Goal: Transaction & Acquisition: Purchase product/service

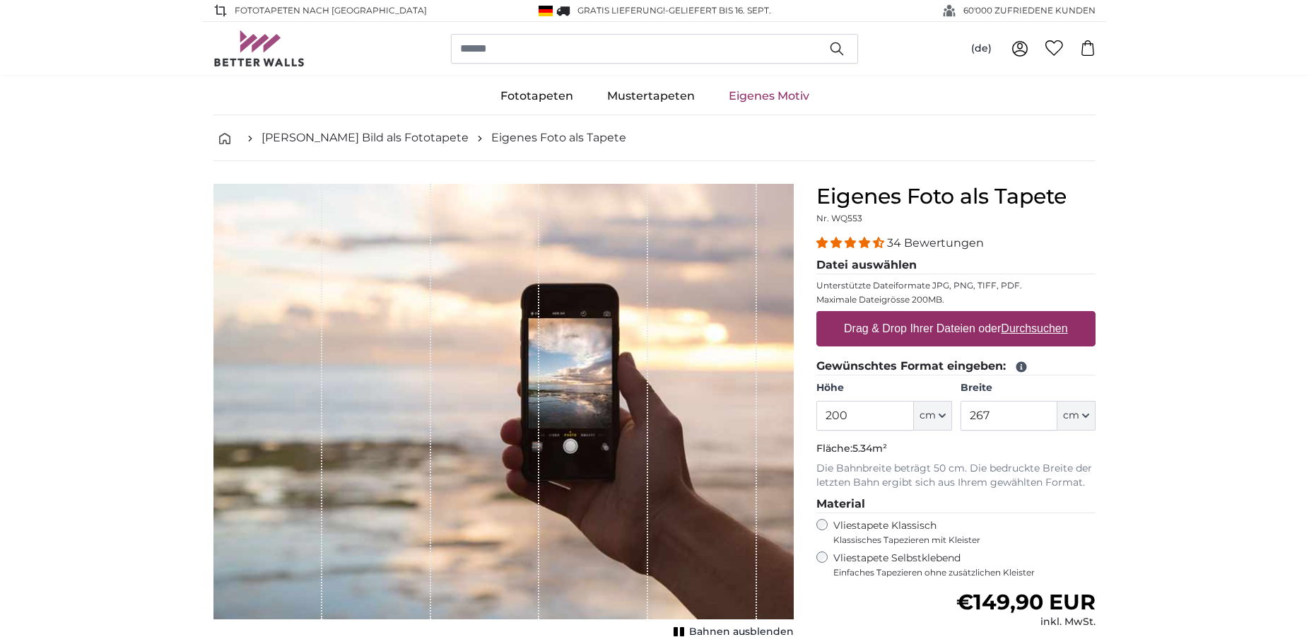
click at [905, 329] on label "Drag & Drop Ihrer Dateien oder Durchsuchen" at bounding box center [955, 328] width 235 height 28
click at [905, 315] on input "Drag & Drop Ihrer Dateien oder Durchsuchen" at bounding box center [955, 313] width 279 height 4
type input "**********"
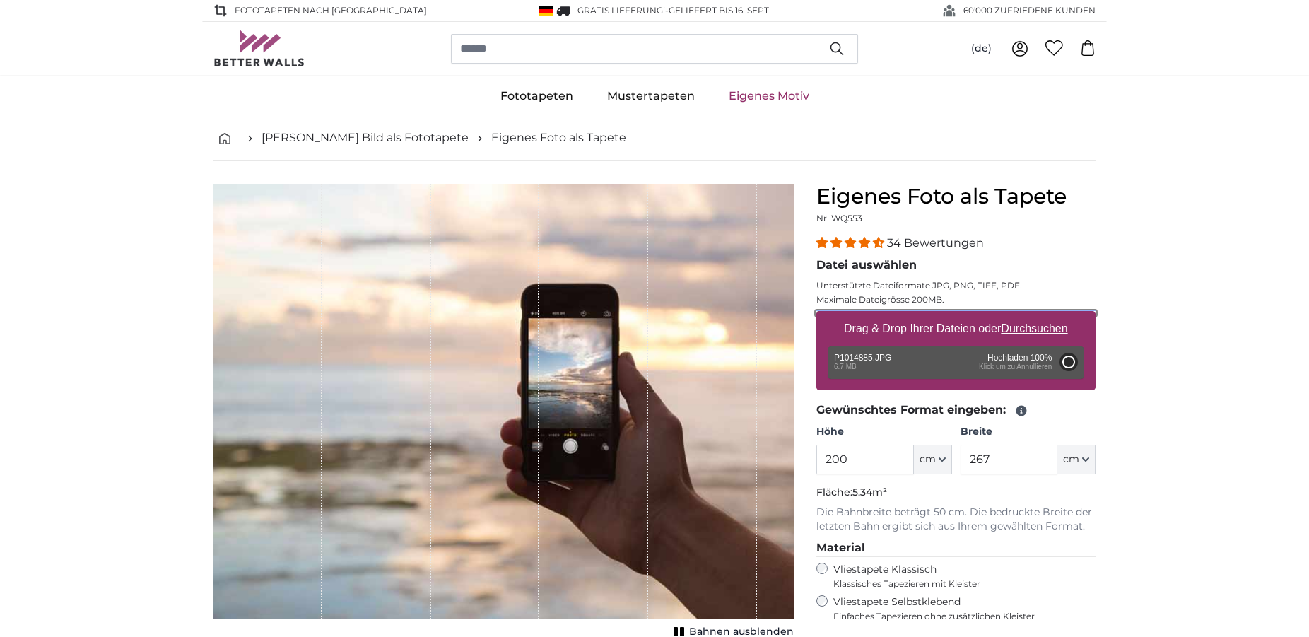
type input "266"
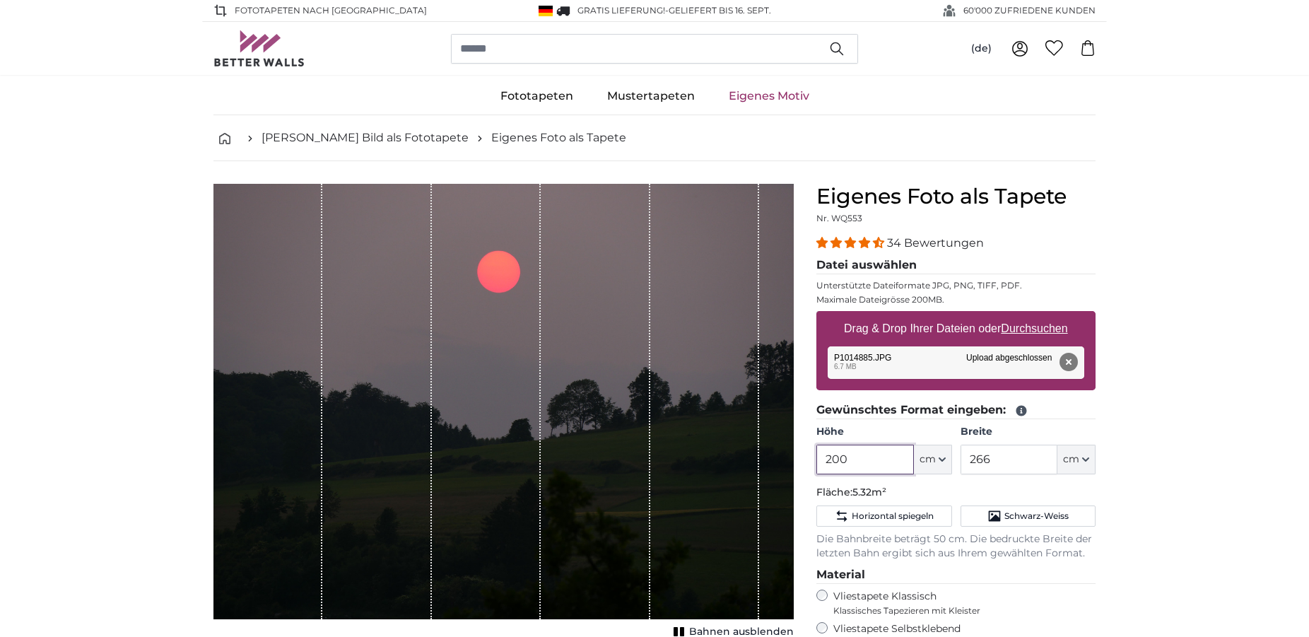
drag, startPoint x: 836, startPoint y: 458, endPoint x: 845, endPoint y: 459, distance: 9.3
click at [837, 458] on input "200" at bounding box center [864, 460] width 97 height 30
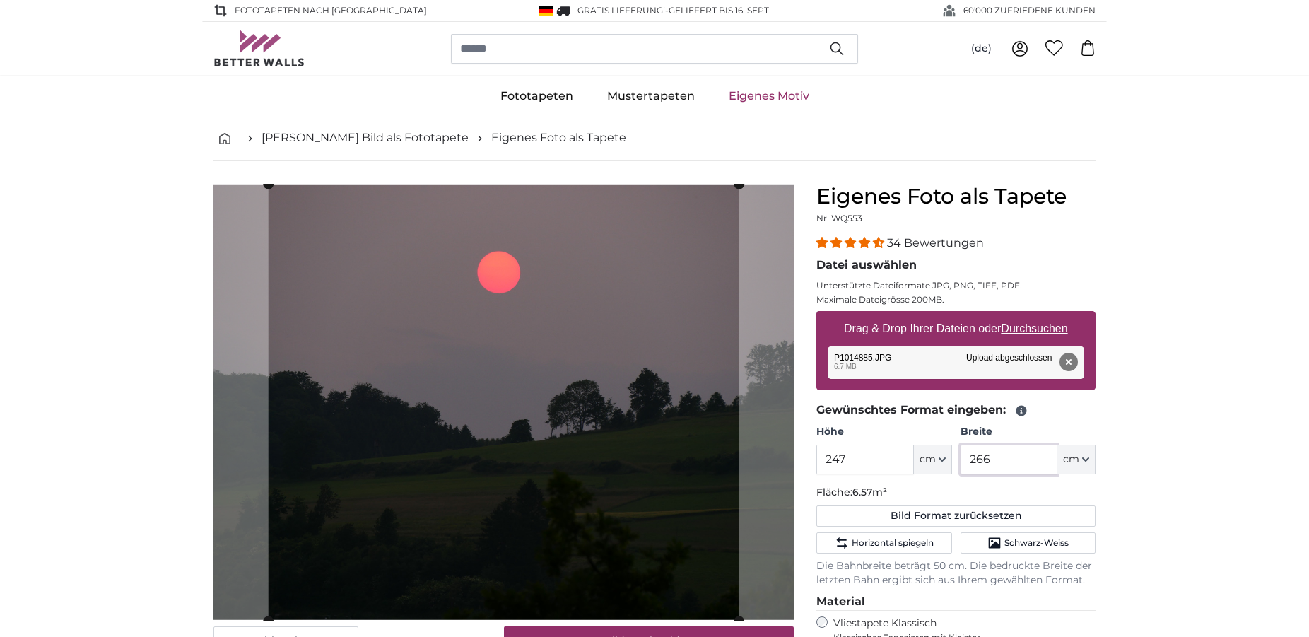
click at [998, 460] on input "266" at bounding box center [1008, 460] width 97 height 30
click at [835, 460] on input "247" at bounding box center [864, 460] width 97 height 30
type input "287"
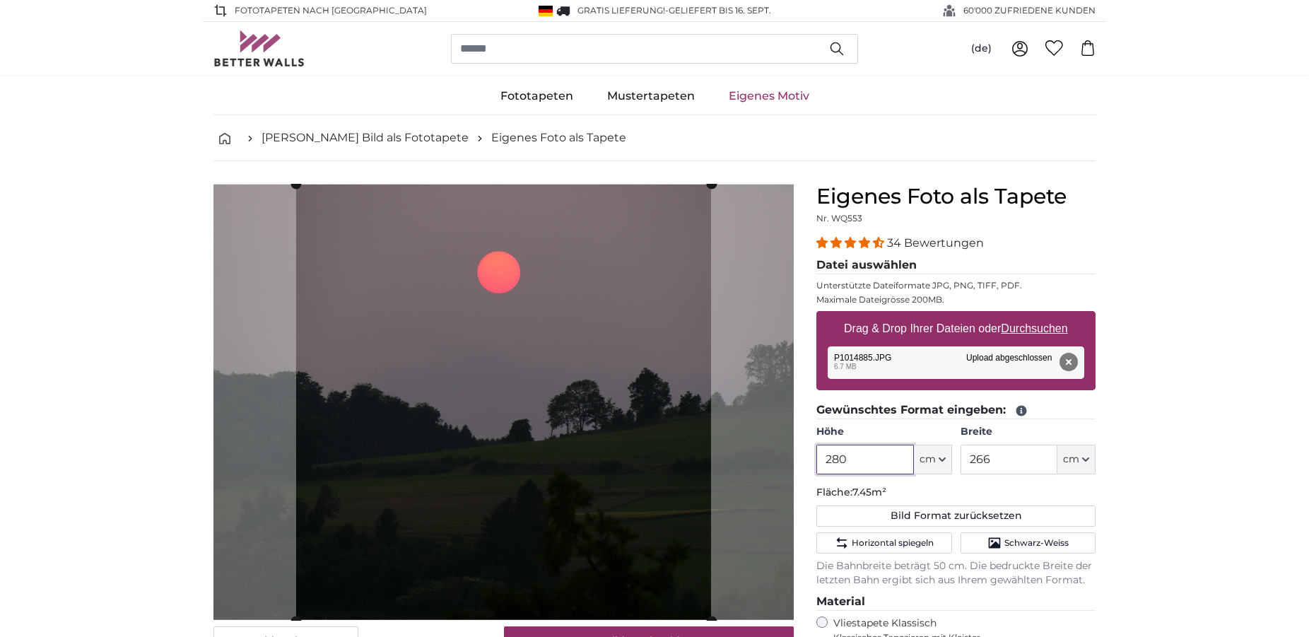
type input "280"
click at [979, 459] on input "266" at bounding box center [1008, 460] width 97 height 30
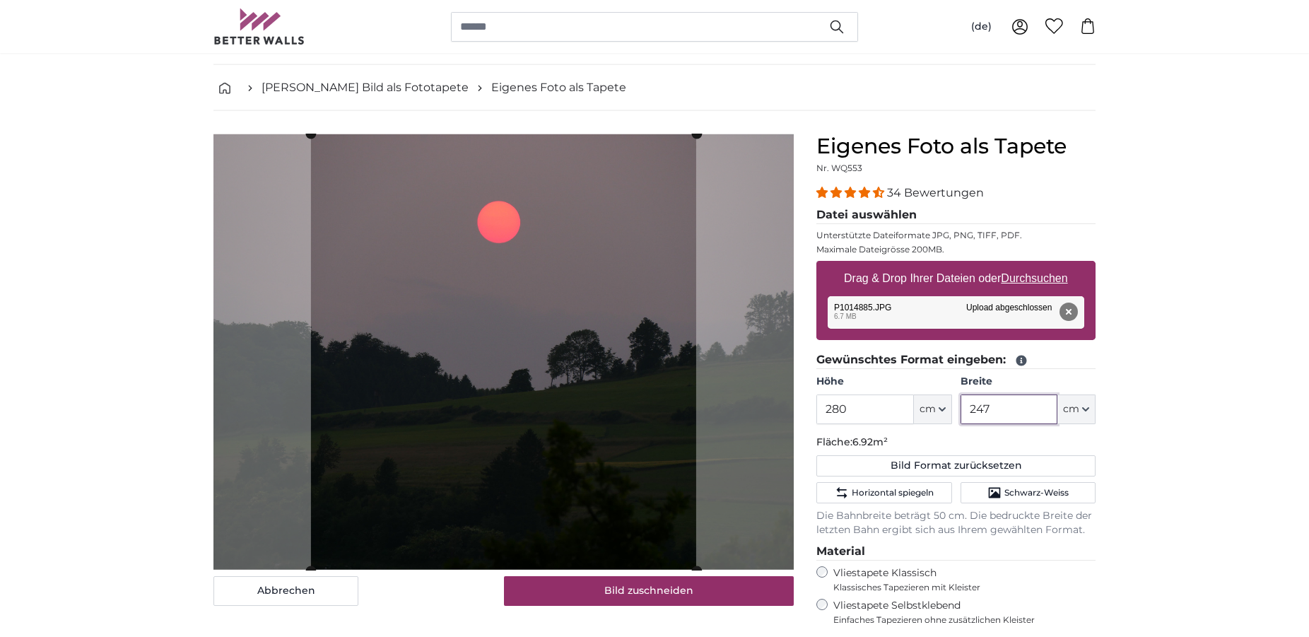
scroll to position [72, 0]
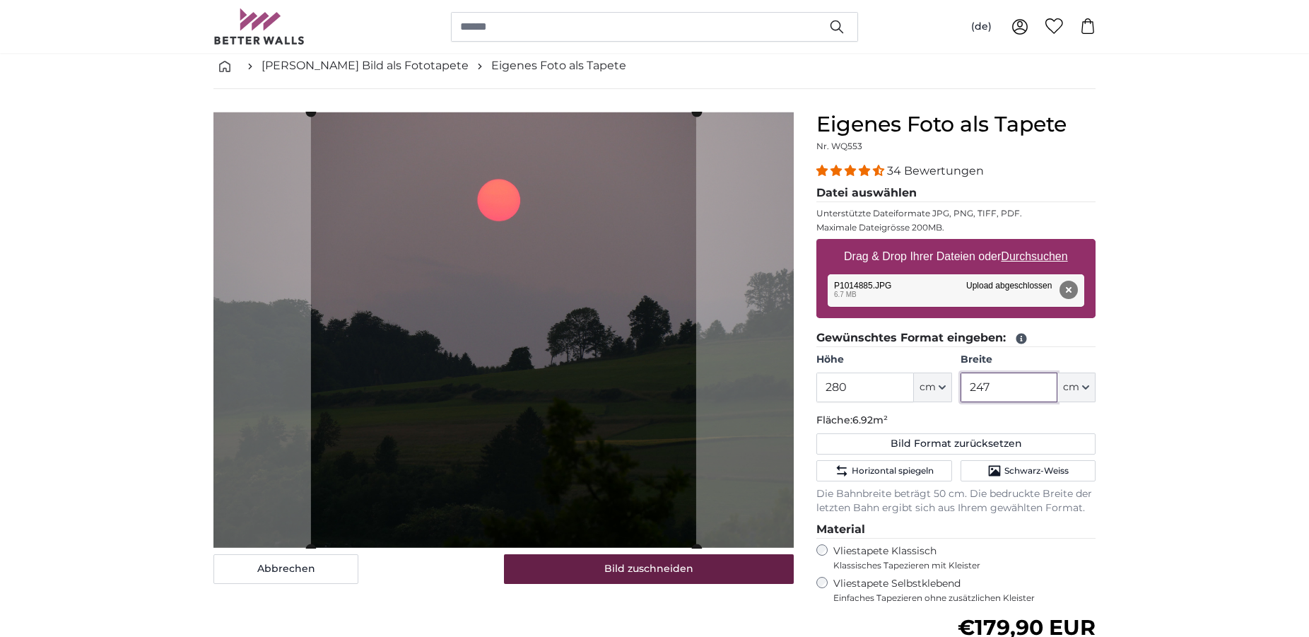
type input "247"
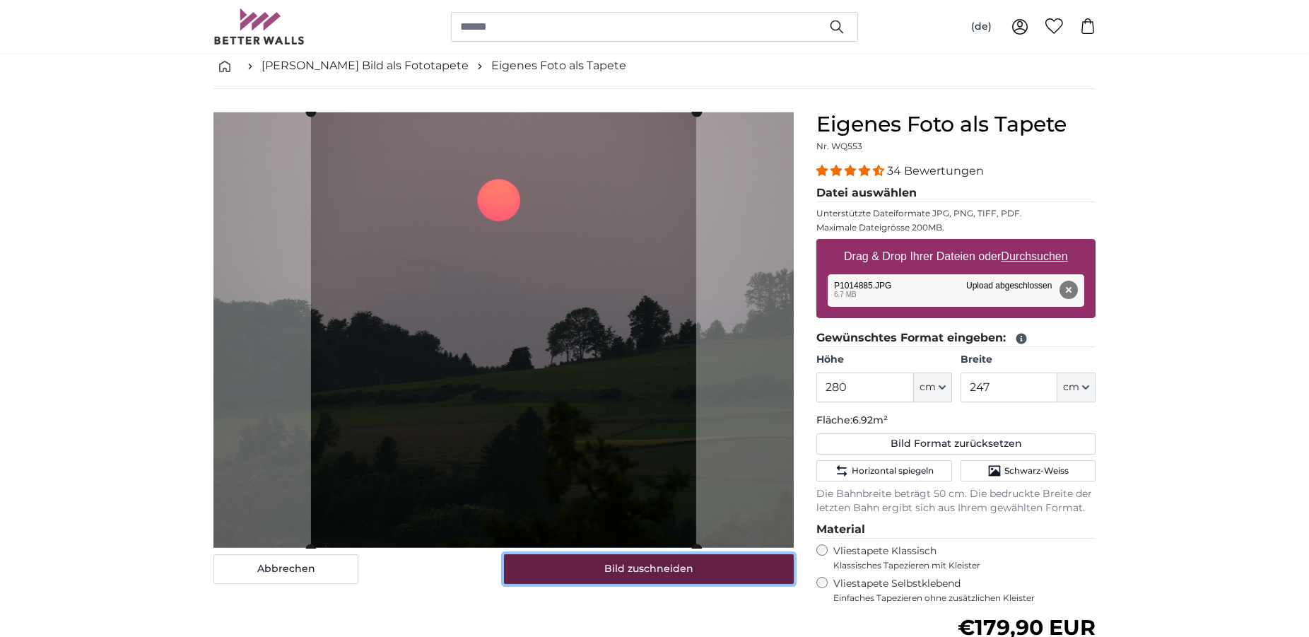
click at [647, 576] on button "Bild zuschneiden" at bounding box center [649, 569] width 290 height 30
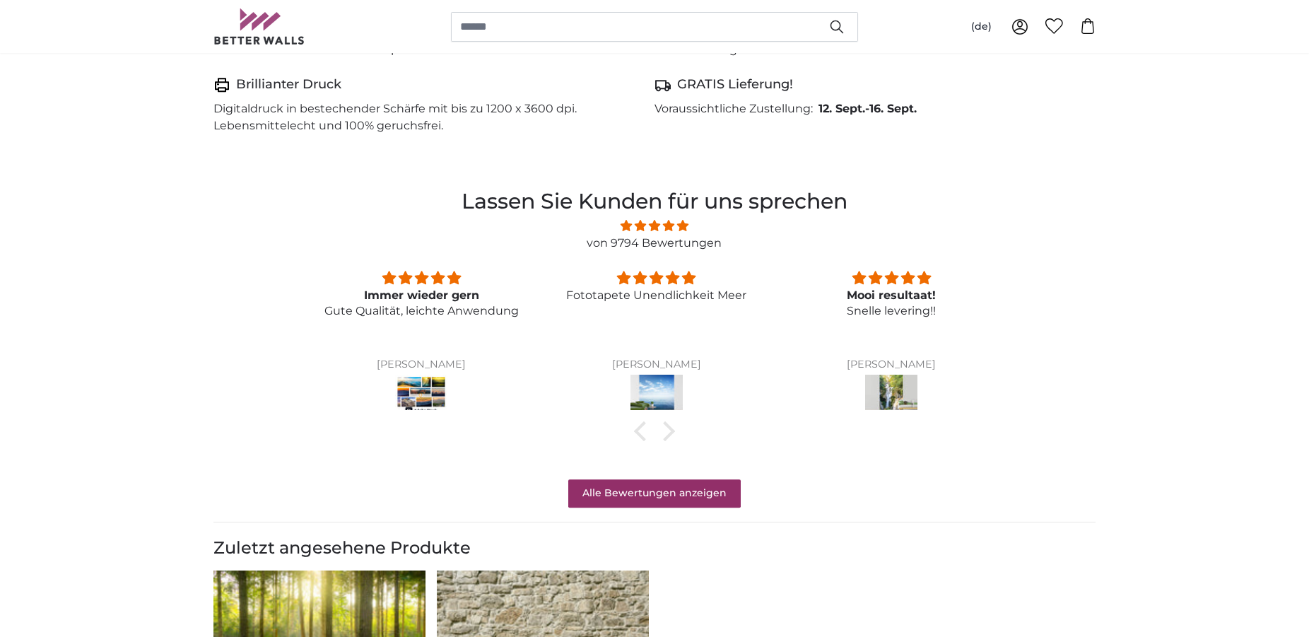
scroll to position [1009, 0]
